Goal: Transaction & Acquisition: Purchase product/service

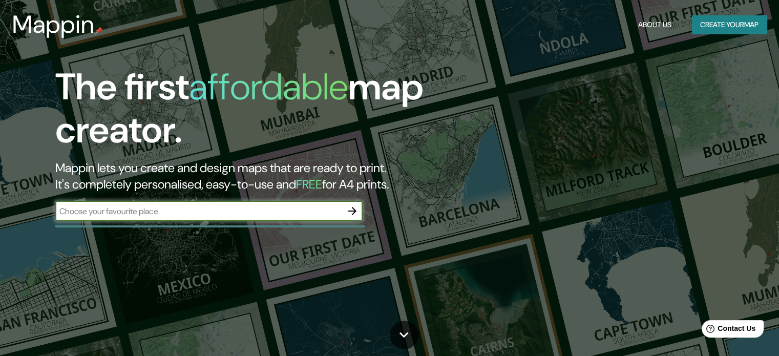
click at [249, 215] on input "text" at bounding box center [198, 211] width 287 height 12
type input "constitucion chile"
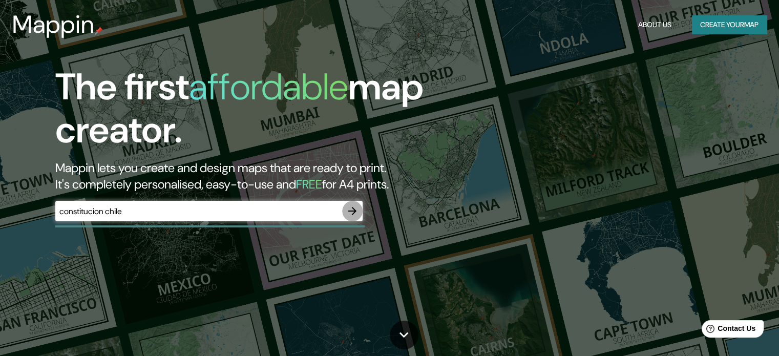
click at [351, 209] on icon "button" at bounding box center [352, 211] width 12 height 12
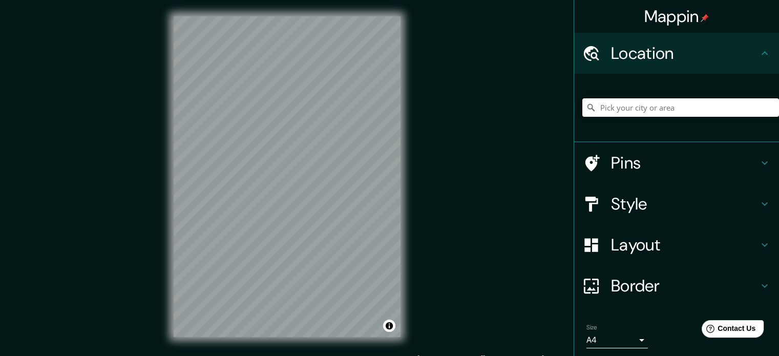
click at [649, 107] on input "Pick your city or area" at bounding box center [681, 107] width 197 height 18
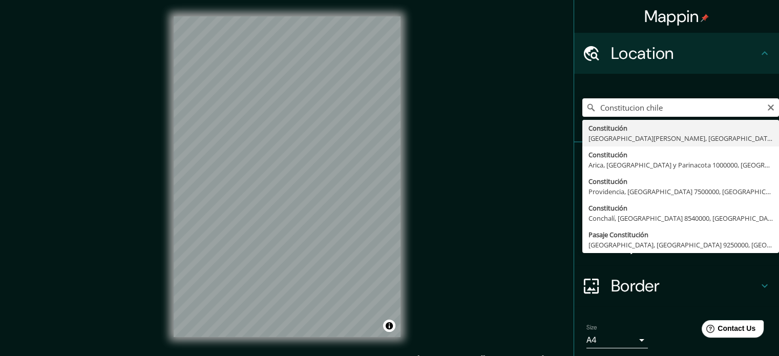
type input "[GEOGRAPHIC_DATA], [GEOGRAPHIC_DATA][PERSON_NAME], [GEOGRAPHIC_DATA]"
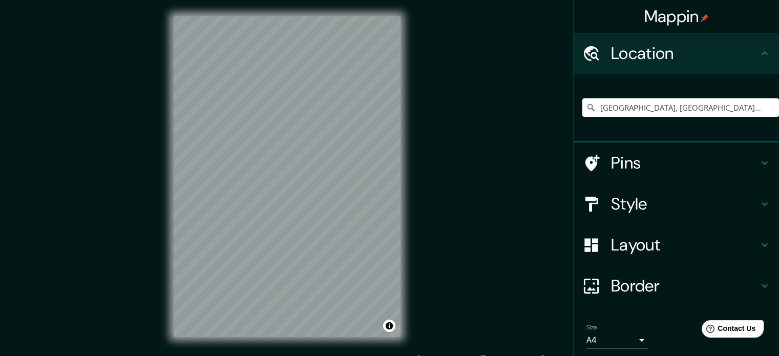
click at [758, 211] on div "Style" at bounding box center [676, 203] width 205 height 41
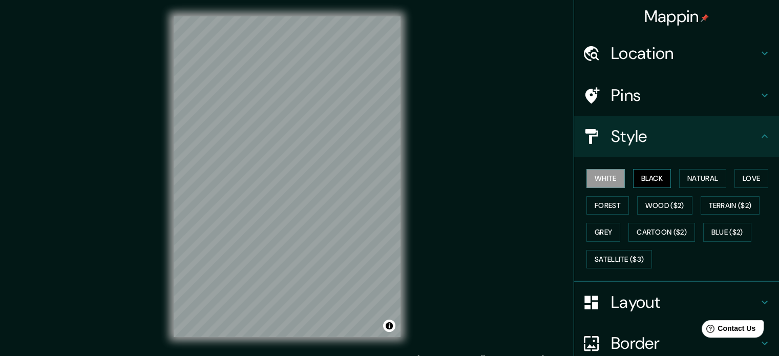
click at [635, 175] on button "Black" at bounding box center [652, 178] width 38 height 19
click at [687, 178] on button "Natural" at bounding box center [702, 178] width 47 height 19
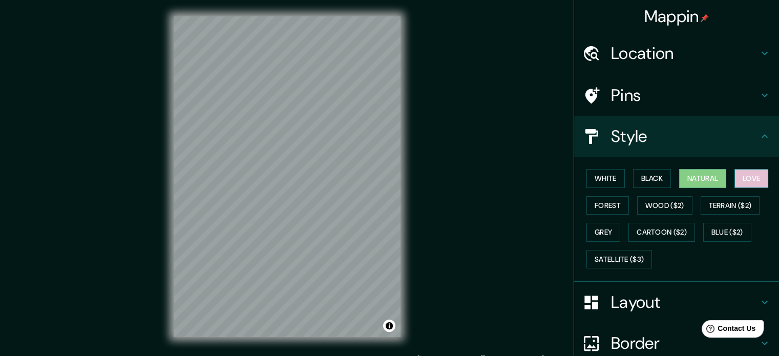
click at [757, 181] on button "Love" at bounding box center [752, 178] width 34 height 19
click at [615, 200] on button "Forest" at bounding box center [608, 205] width 43 height 19
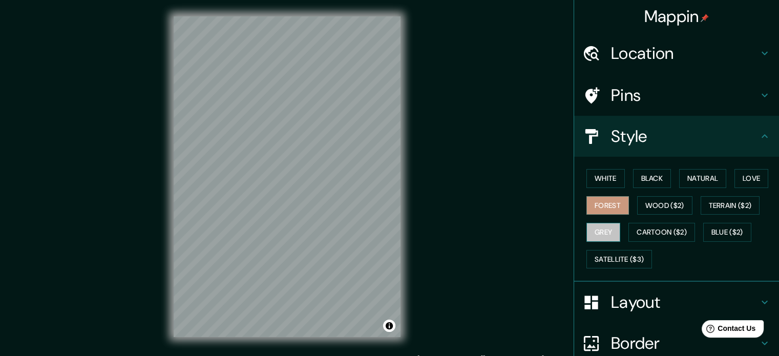
click at [605, 227] on button "Grey" at bounding box center [604, 232] width 34 height 19
click at [657, 198] on button "Wood ($2)" at bounding box center [664, 205] width 55 height 19
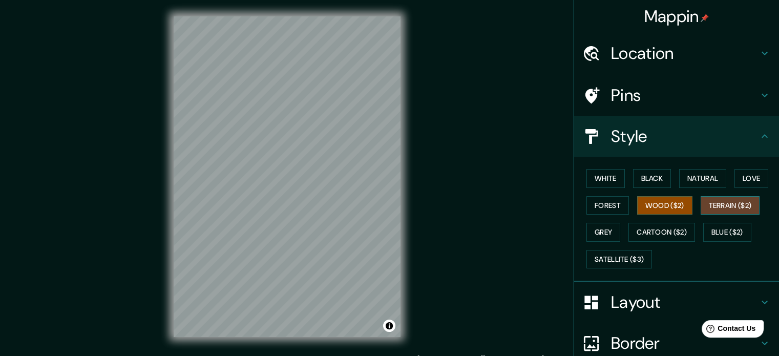
click at [727, 198] on button "Terrain ($2)" at bounding box center [730, 205] width 59 height 19
click at [709, 237] on button "Blue ($2)" at bounding box center [728, 232] width 48 height 19
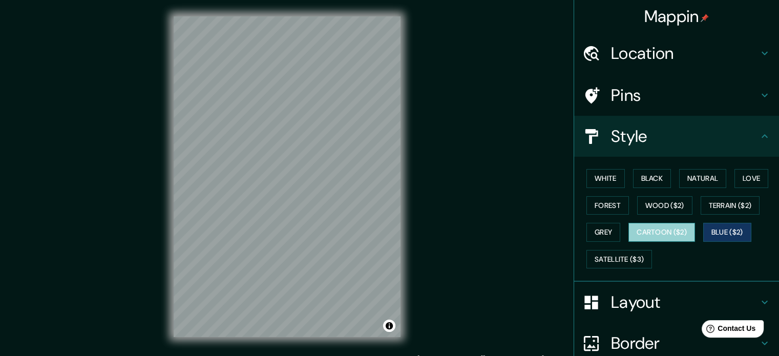
click at [664, 234] on button "Cartoon ($2)" at bounding box center [662, 232] width 67 height 19
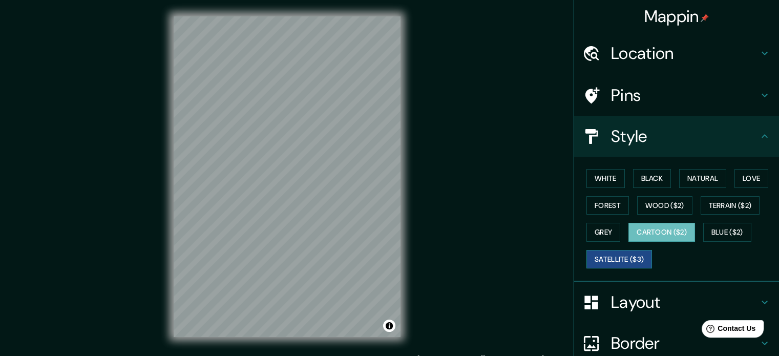
click at [632, 254] on button "Satellite ($3)" at bounding box center [620, 259] width 66 height 19
click at [695, 175] on button "Natural" at bounding box center [702, 178] width 47 height 19
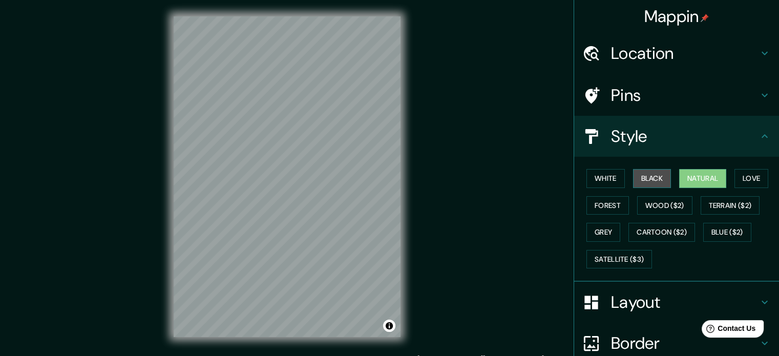
click at [641, 178] on button "Black" at bounding box center [652, 178] width 38 height 19
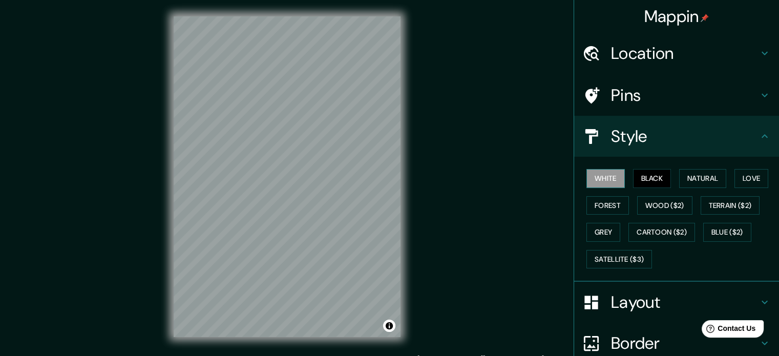
click at [613, 176] on button "White" at bounding box center [606, 178] width 38 height 19
click at [744, 178] on button "Love" at bounding box center [752, 178] width 34 height 19
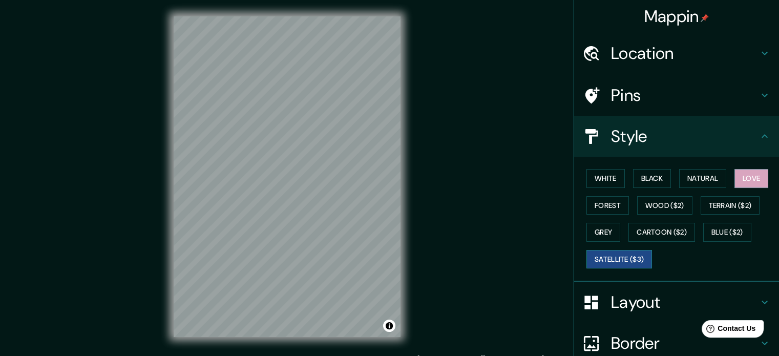
click at [609, 261] on button "Satellite ($3)" at bounding box center [620, 259] width 66 height 19
click at [684, 183] on button "Natural" at bounding box center [702, 178] width 47 height 19
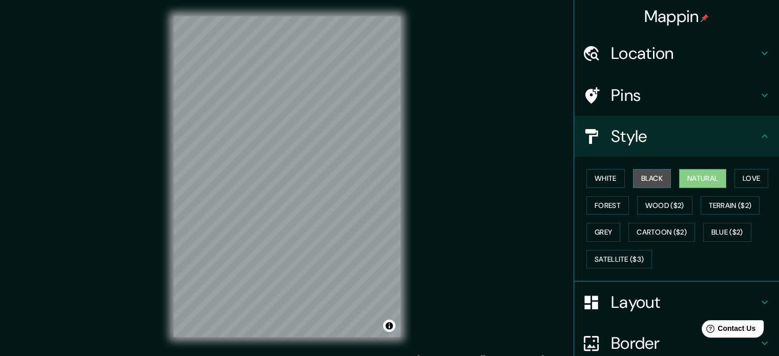
click at [652, 176] on button "Black" at bounding box center [652, 178] width 38 height 19
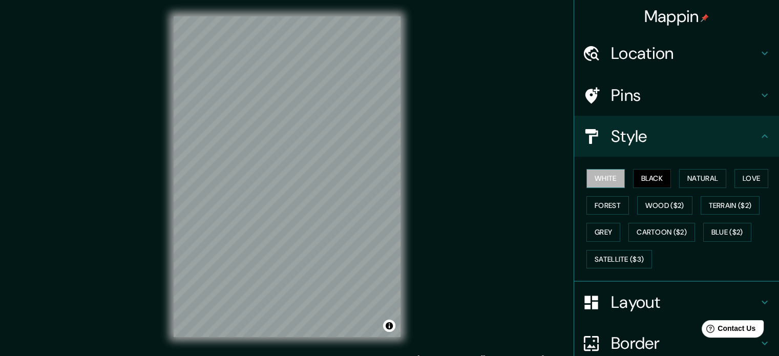
click at [605, 174] on button "White" at bounding box center [606, 178] width 38 height 19
click at [747, 173] on button "Love" at bounding box center [752, 178] width 34 height 19
click at [606, 176] on button "White" at bounding box center [606, 178] width 38 height 19
click at [636, 176] on button "Black" at bounding box center [652, 178] width 38 height 19
click at [635, 259] on button "Satellite ($3)" at bounding box center [620, 259] width 66 height 19
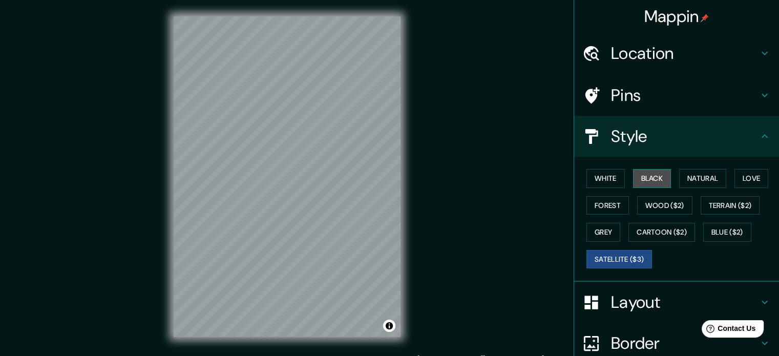
click at [647, 180] on button "Black" at bounding box center [652, 178] width 38 height 19
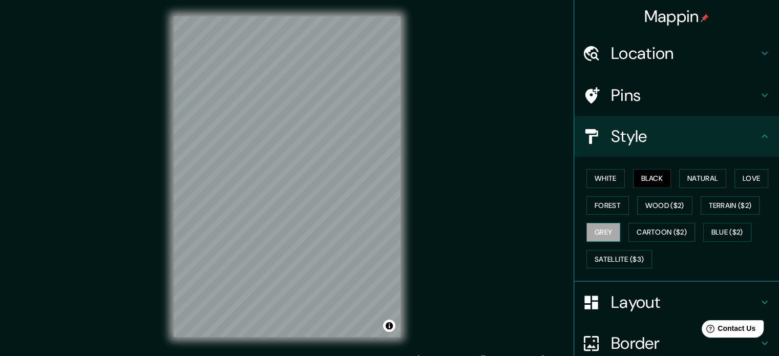
click at [602, 229] on button "Grey" at bounding box center [604, 232] width 34 height 19
